Goal: Transaction & Acquisition: Subscribe to service/newsletter

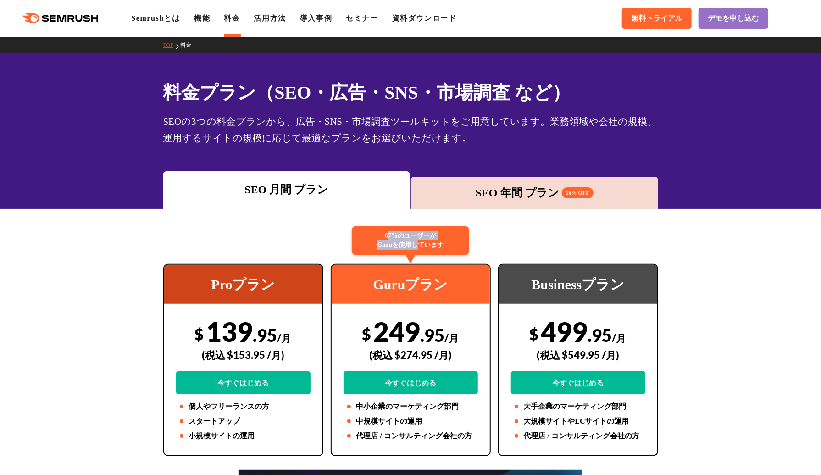
drag, startPoint x: 389, startPoint y: 236, endPoint x: 418, endPoint y: 255, distance: 34.6
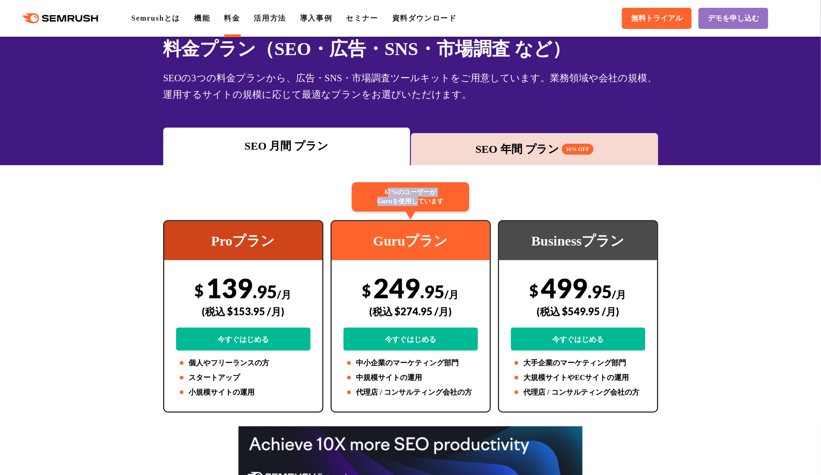
scroll to position [46, 0]
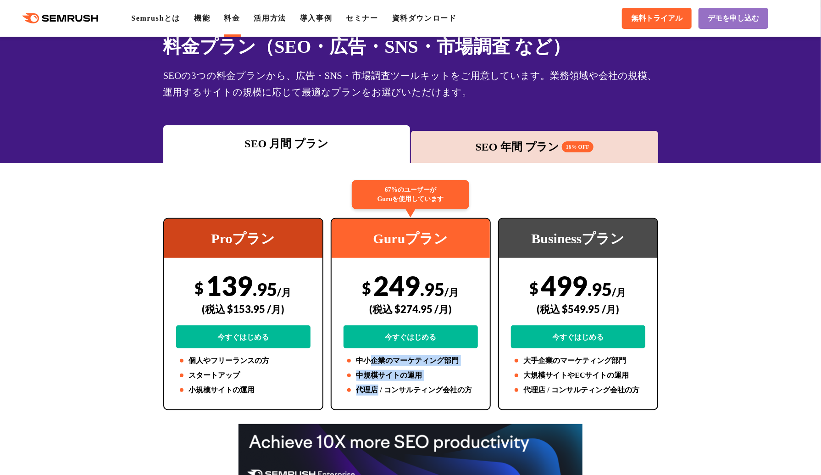
drag, startPoint x: 375, startPoint y: 381, endPoint x: 376, endPoint y: 388, distance: 6.5
click at [376, 388] on ul "中小企業のマーケティング部門 中規模サイトの運用 代理店 / コンサルティング会社の方" at bounding box center [411, 375] width 134 height 40
click at [376, 388] on li "代理店 / コンサルティング会社の方" at bounding box center [411, 389] width 134 height 11
drag, startPoint x: 546, startPoint y: 366, endPoint x: 553, endPoint y: 387, distance: 21.5
click at [553, 387] on ul "大手企業のマーケティング部門 大規模サイトやECサイトの運用 代理店 / コンサルティング会社の方" at bounding box center [578, 375] width 134 height 40
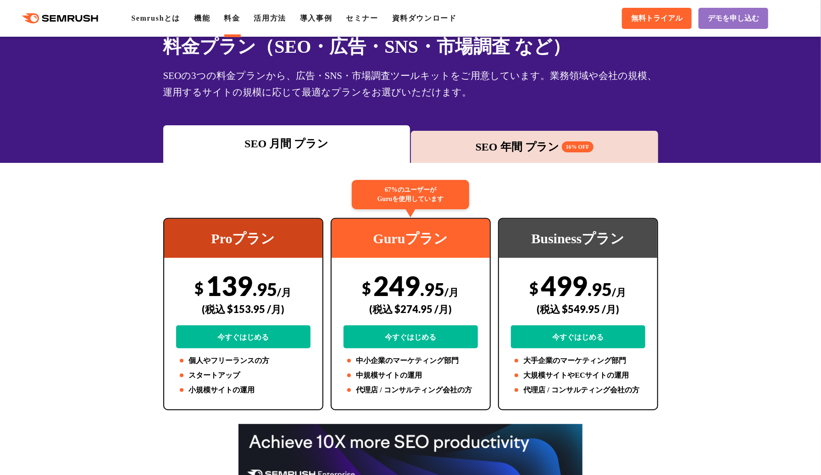
click at [585, 387] on li "代理店 / コンサルティング会社の方" at bounding box center [578, 389] width 134 height 11
click at [504, 151] on div "SEO 年間 プラン 16% OFF" at bounding box center [535, 147] width 238 height 17
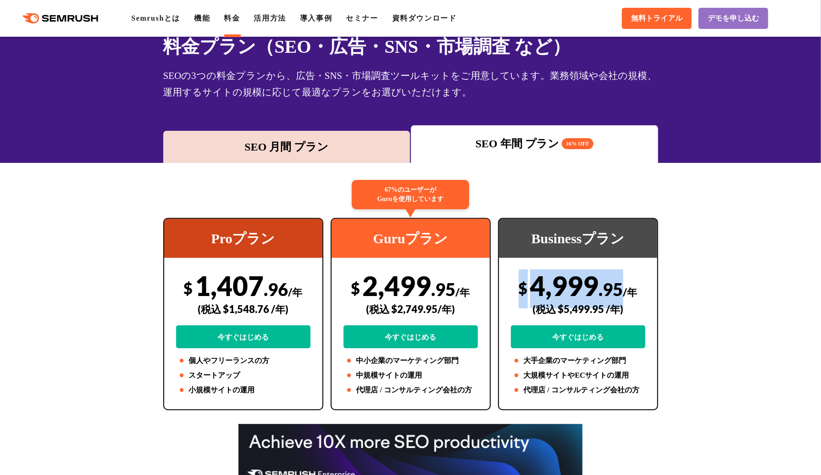
drag, startPoint x: 514, startPoint y: 286, endPoint x: 621, endPoint y: 286, distance: 106.9
click at [621, 286] on div "$ 4,999 .95 /年 (税込 $5,499.95 /年) 今すぐはじめる" at bounding box center [578, 308] width 134 height 79
copy div "$ 4,999 .95"
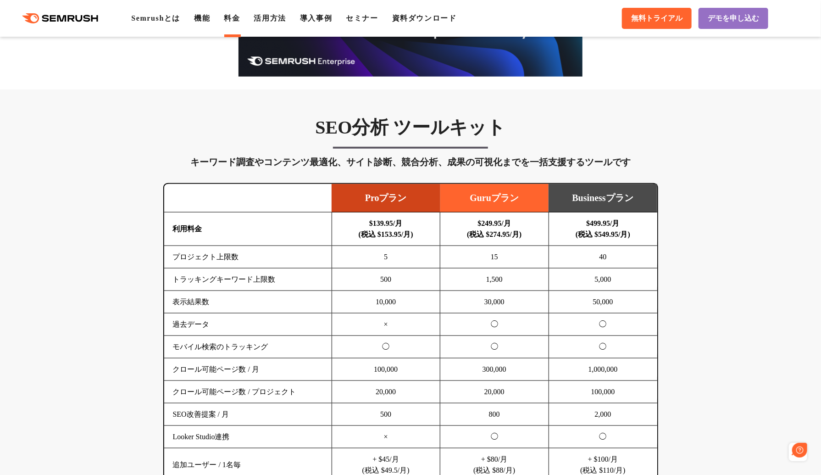
scroll to position [0, 0]
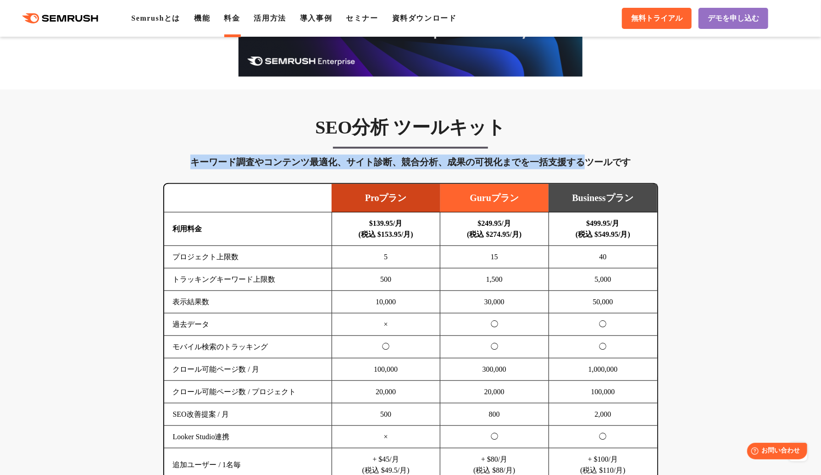
drag, startPoint x: 188, startPoint y: 164, endPoint x: 589, endPoint y: 154, distance: 401.0
click at [589, 154] on div "SEO分析 ツールキット キーワード調査やコンテンツ最適化、サイト診断、競合分析、成果の可視化までを一括支援するツールです 横にスワイプしてください Proプ…" at bounding box center [410, 321] width 513 height 411
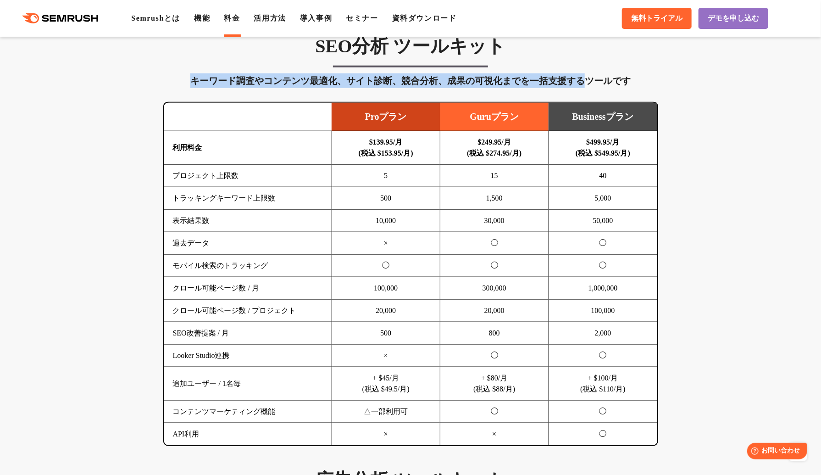
scroll to position [550, 0]
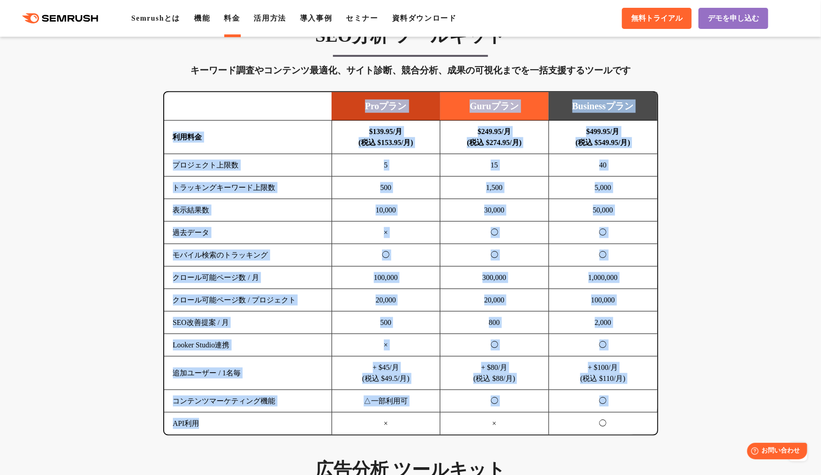
drag, startPoint x: 202, startPoint y: 419, endPoint x: 158, endPoint y: 127, distance: 295.5
click at [158, 127] on div "SEO分析 ツールキット キーワード調査やコンテンツ最適化、サイト診断、競合分析、成果の可視化までを一括支援するツールです 横にスワイプしてください Proプ…" at bounding box center [410, 229] width 513 height 411
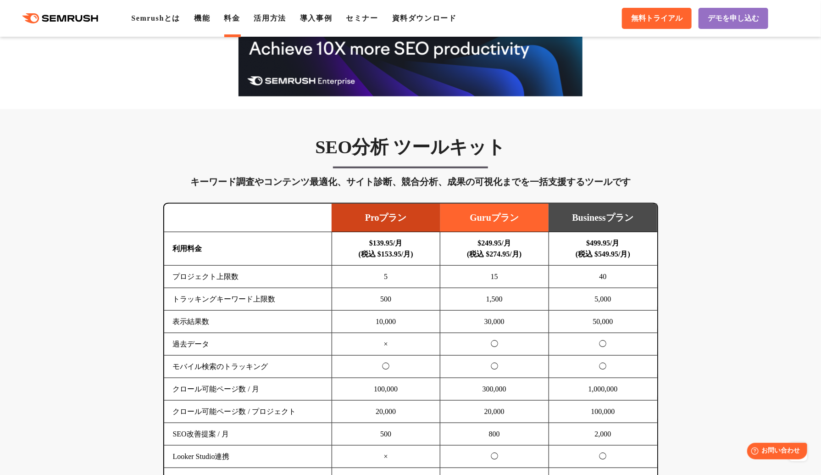
scroll to position [321, 0]
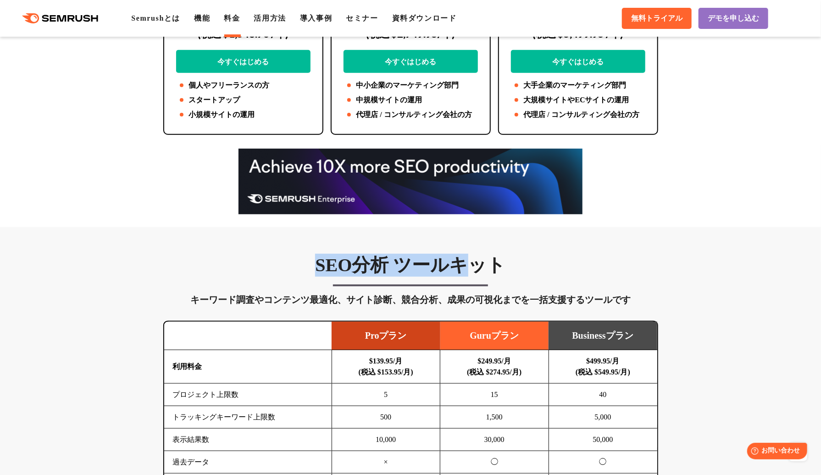
drag, startPoint x: 299, startPoint y: 267, endPoint x: 535, endPoint y: 283, distance: 236.7
click at [483, 267] on h3 "SEO分析 ツールキット" at bounding box center [410, 265] width 495 height 23
click at [545, 289] on div "SEO分析 ツールキット キーワード調査やコンテンツ最適化、サイト診断、競合分析、成果の可視化までを一括支援するツールです 横にスワイプしてください Proプ…" at bounding box center [410, 459] width 513 height 411
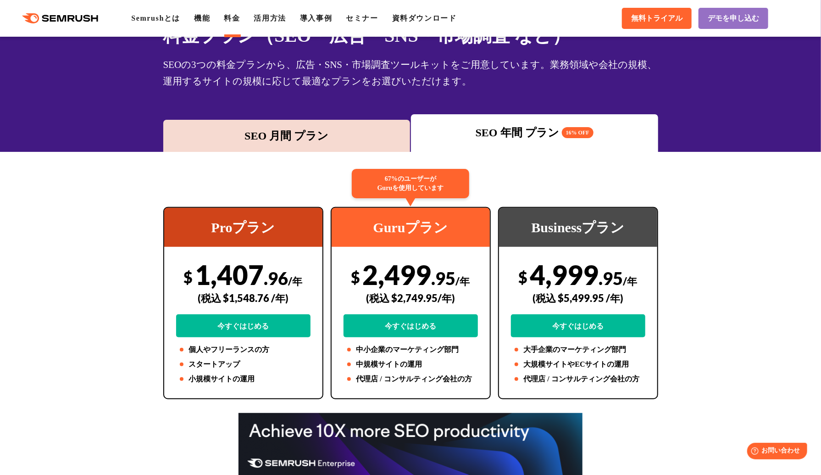
scroll to position [92, 0]
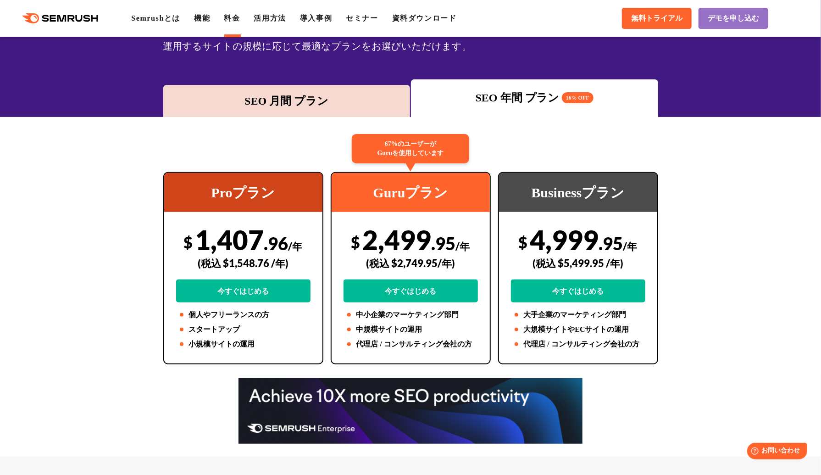
click at [508, 94] on div "SEO 年間 プラン 16% OFF" at bounding box center [535, 97] width 238 height 17
click at [253, 99] on div "SEO 月間 プラン" at bounding box center [287, 101] width 238 height 17
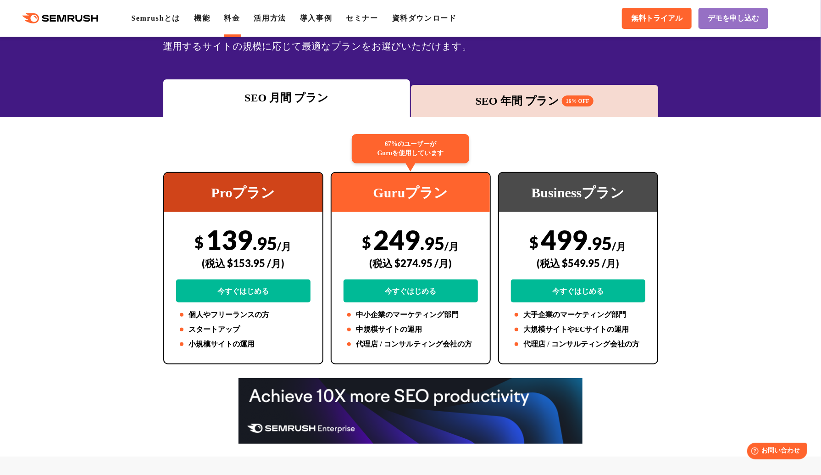
click at [578, 90] on div "SEO 年間 プラン 16% OFF" at bounding box center [534, 101] width 247 height 32
